Goal: Find specific page/section: Find specific page/section

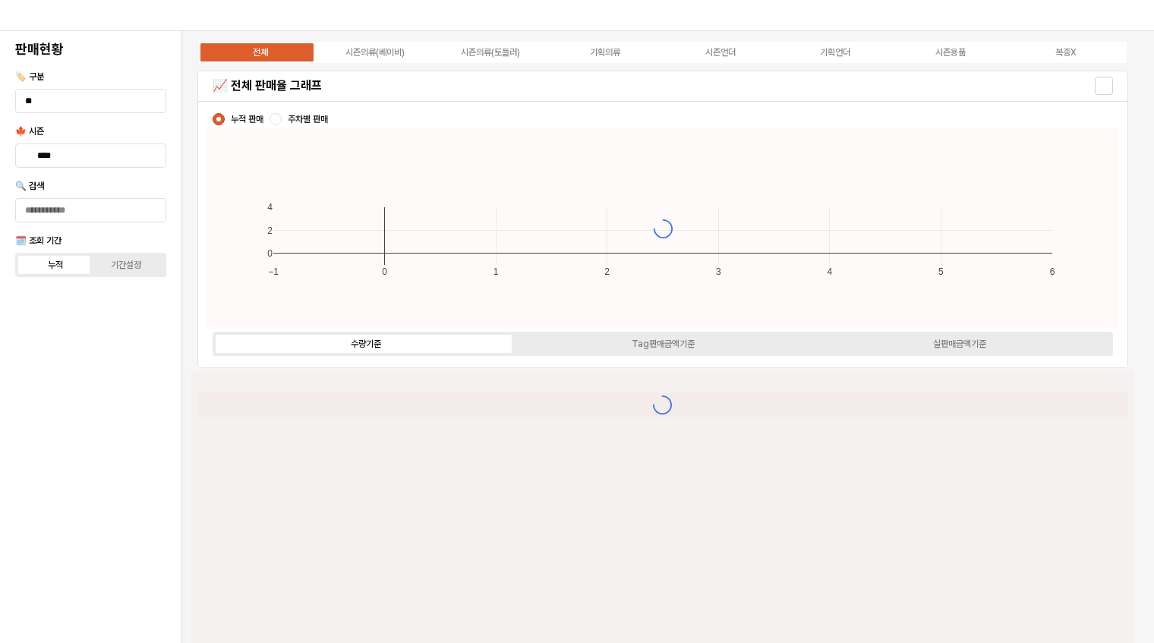
type input "****"
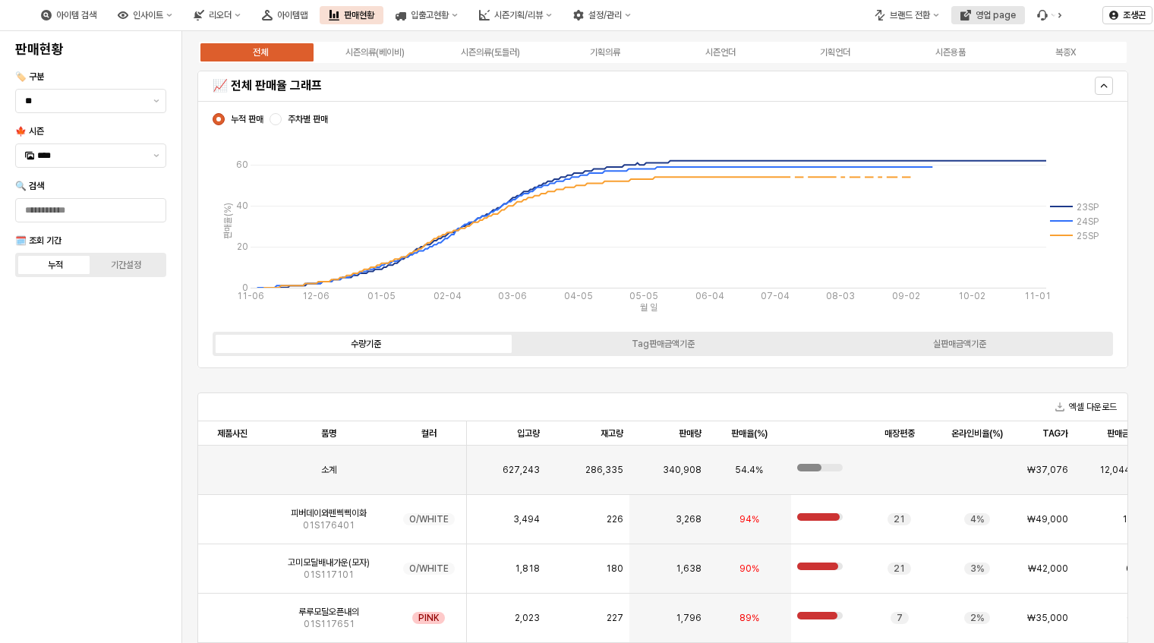
click at [986, 13] on div "영업 page" at bounding box center [996, 15] width 40 height 11
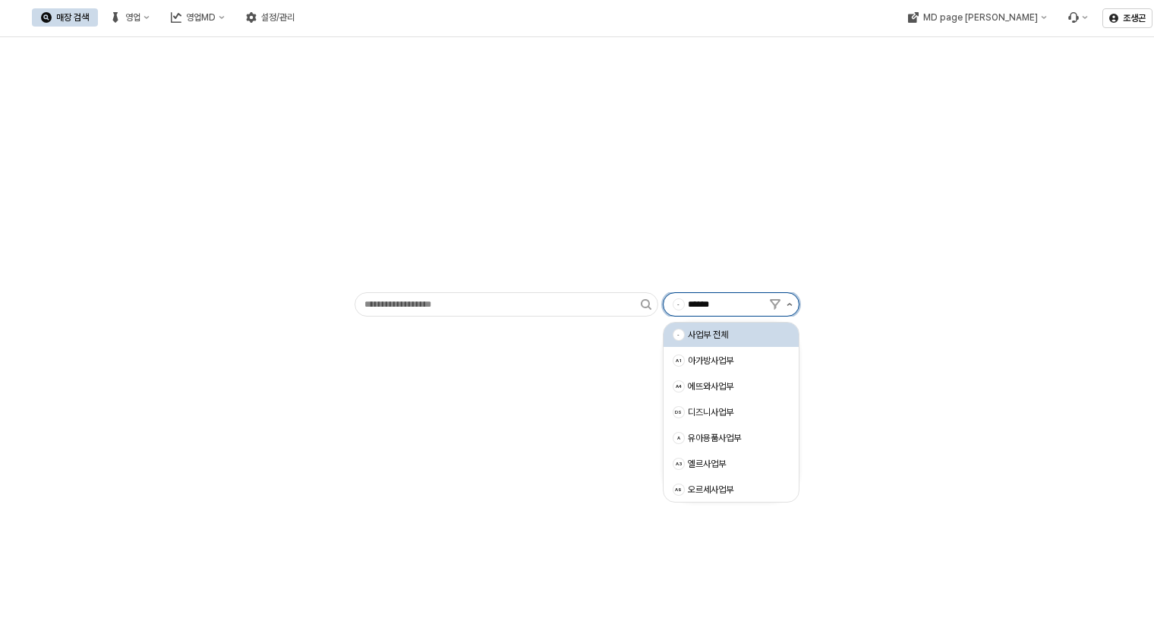
click at [788, 303] on icon "제안 사항 표시" at bounding box center [790, 304] width 6 height 3
click at [709, 355] on div "아가방사업부" at bounding box center [734, 361] width 93 height 12
type input "******"
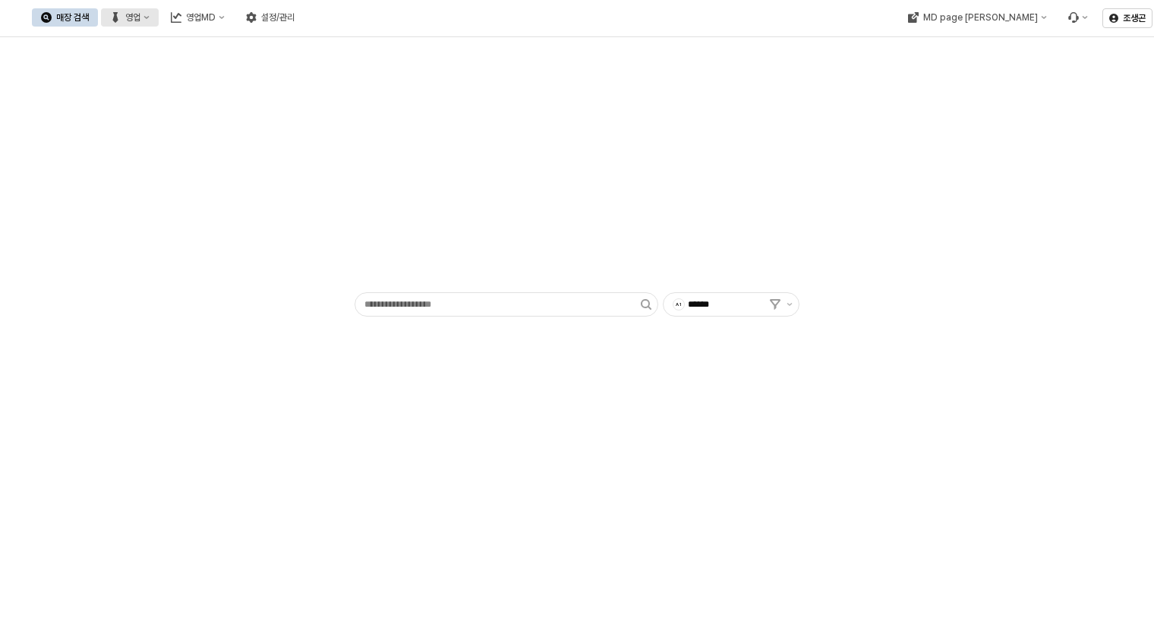
click at [140, 15] on div "영업" at bounding box center [132, 17] width 15 height 11
click at [275, 44] on div "목표매출 달성현황" at bounding box center [299, 45] width 80 height 12
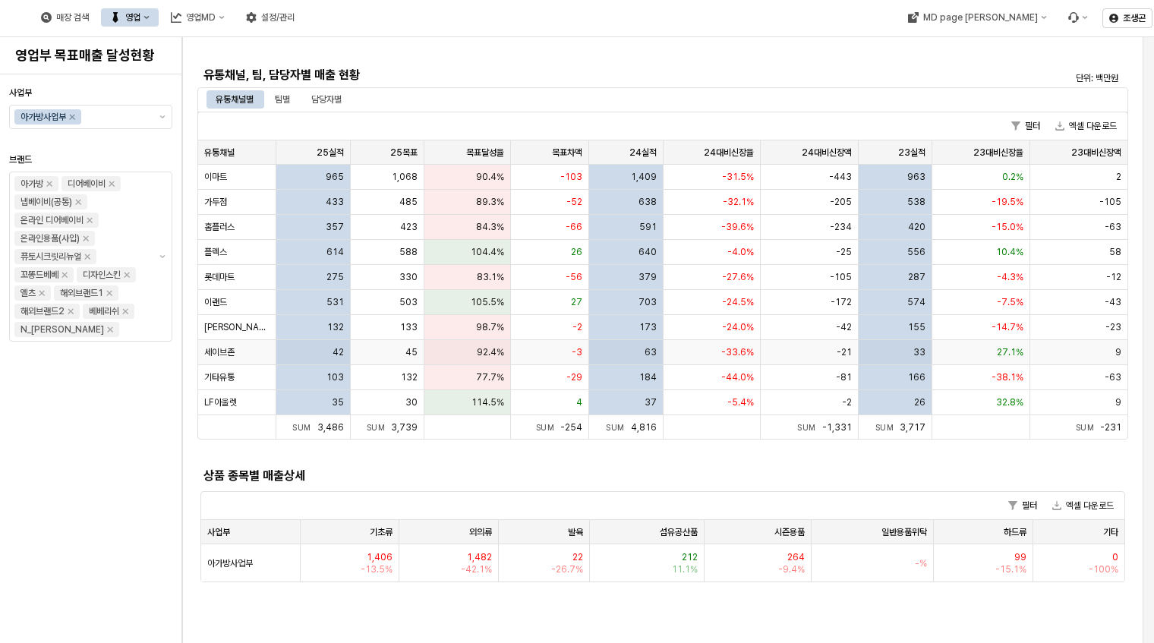
scroll to position [483, 0]
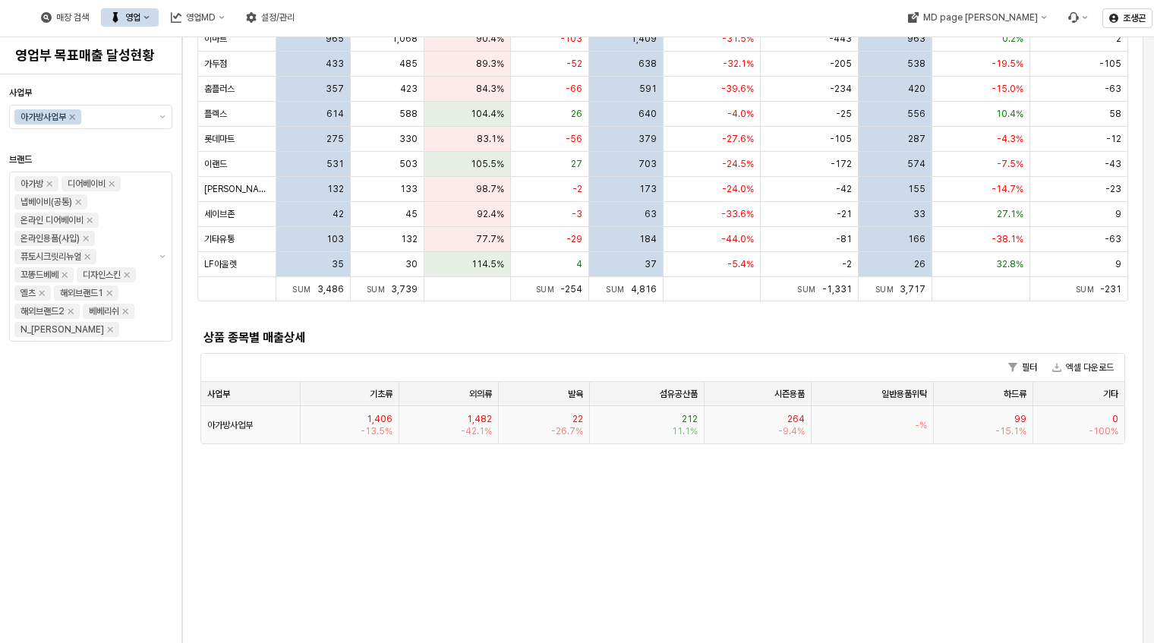
click at [224, 424] on span "아가방사업부" at bounding box center [230, 424] width 46 height 12
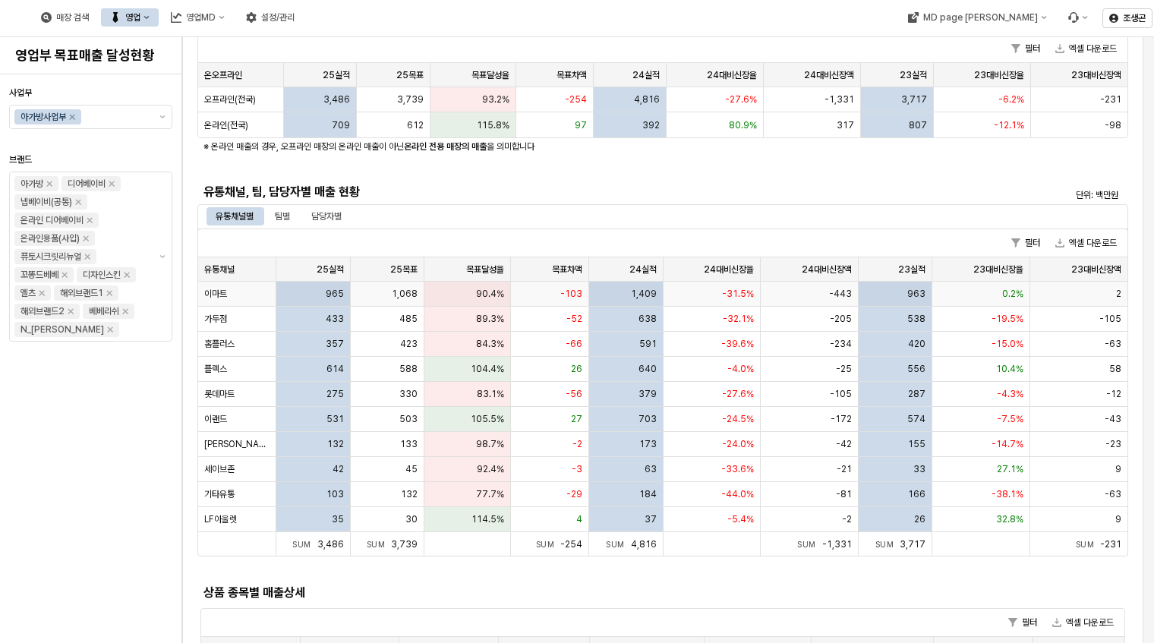
scroll to position [276, 0]
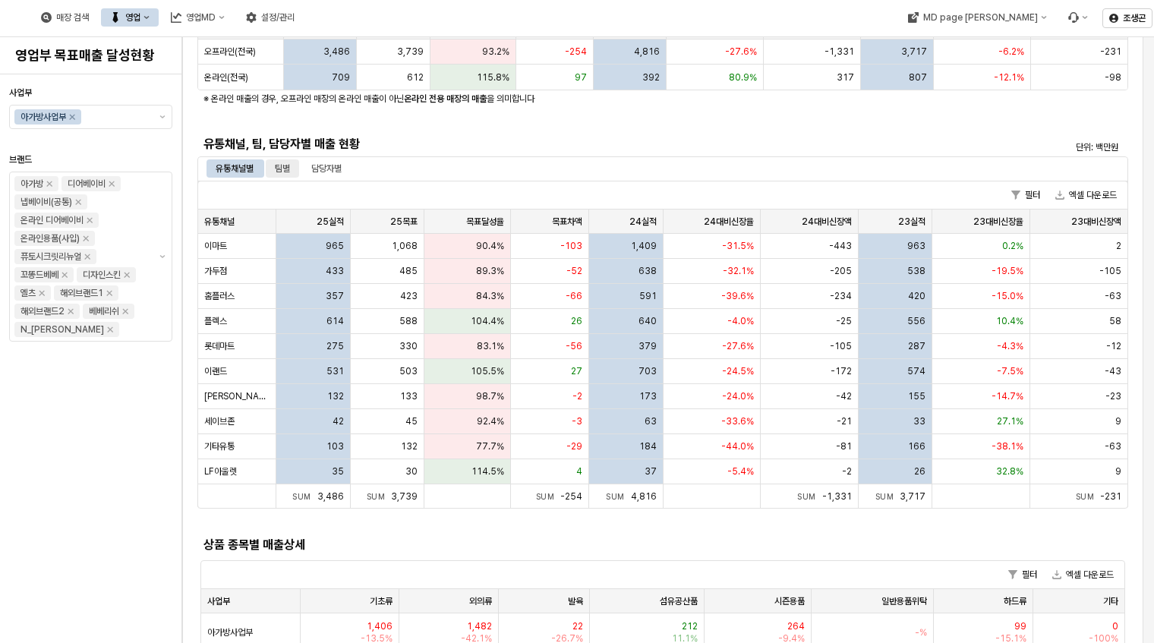
click at [283, 169] on div "팀별" at bounding box center [282, 168] width 15 height 18
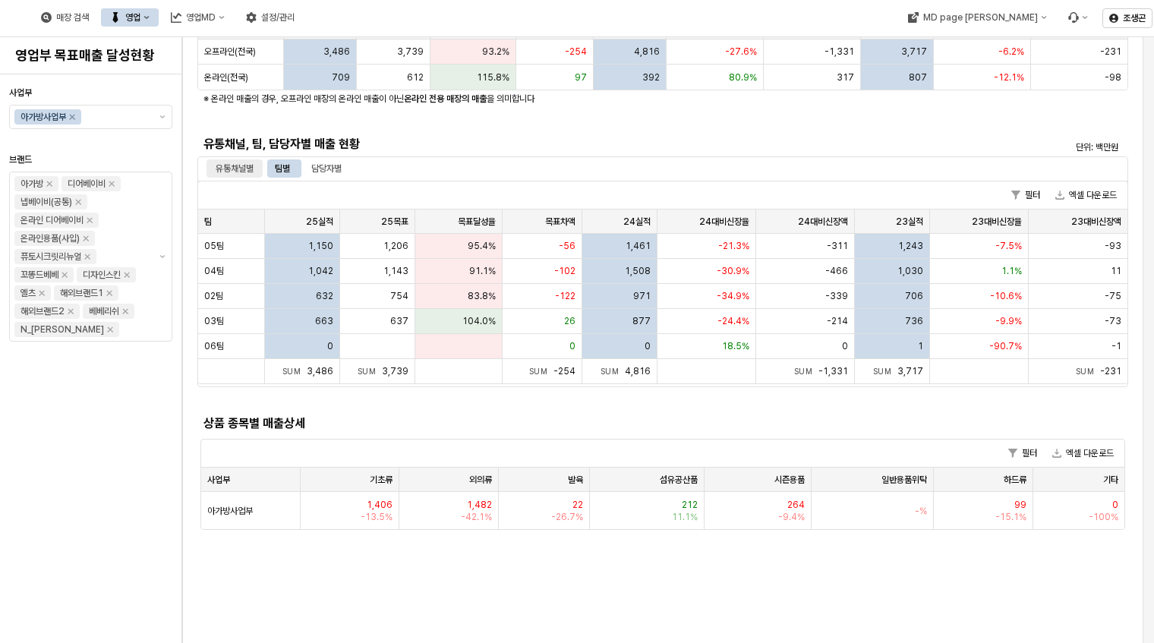
click at [232, 169] on div "유통채널별" at bounding box center [235, 168] width 38 height 18
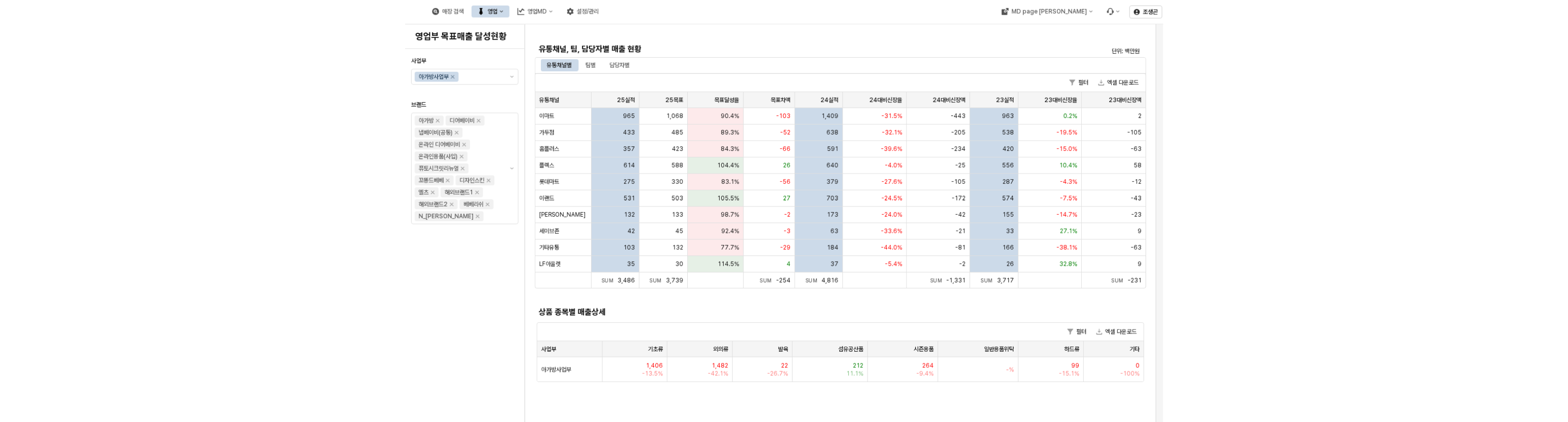
scroll to position [0, 0]
